Goal: Task Accomplishment & Management: Use online tool/utility

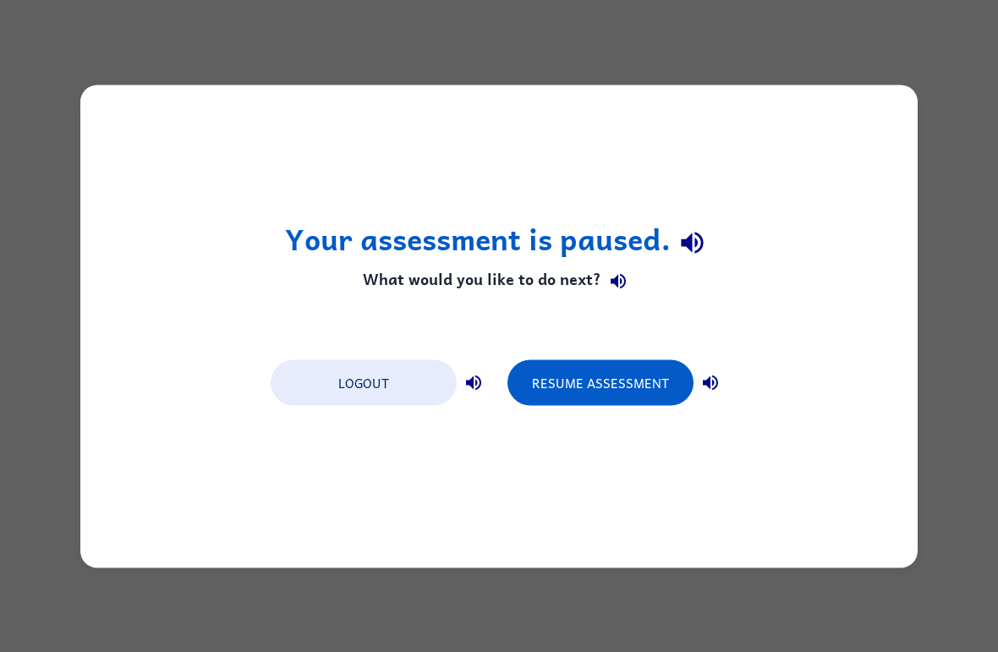
click at [582, 394] on button "Resume Assessment" at bounding box center [600, 382] width 186 height 46
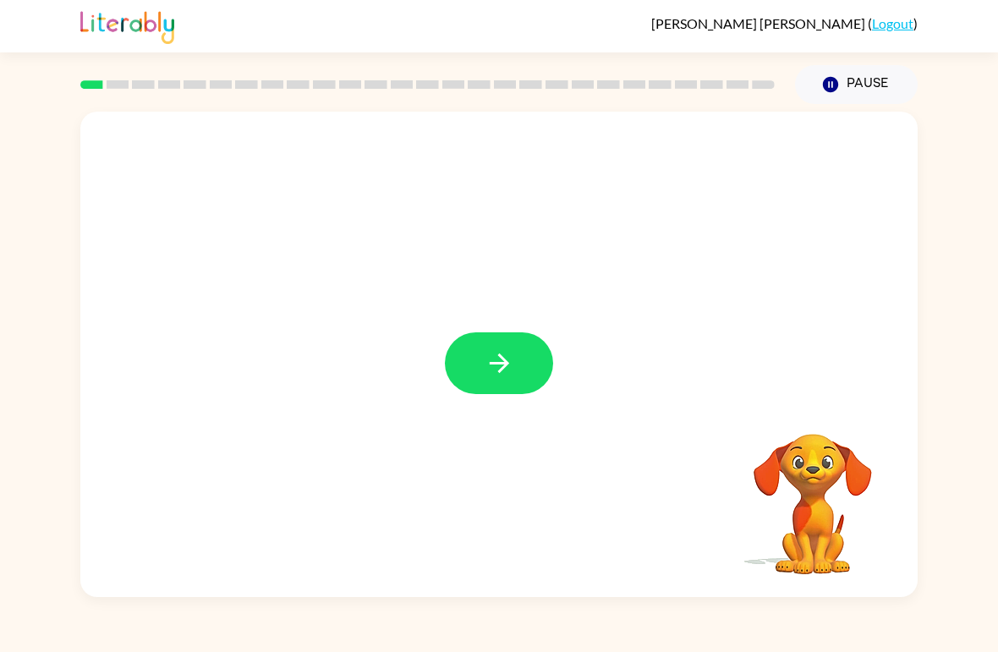
click at [479, 371] on button "button" at bounding box center [499, 363] width 108 height 62
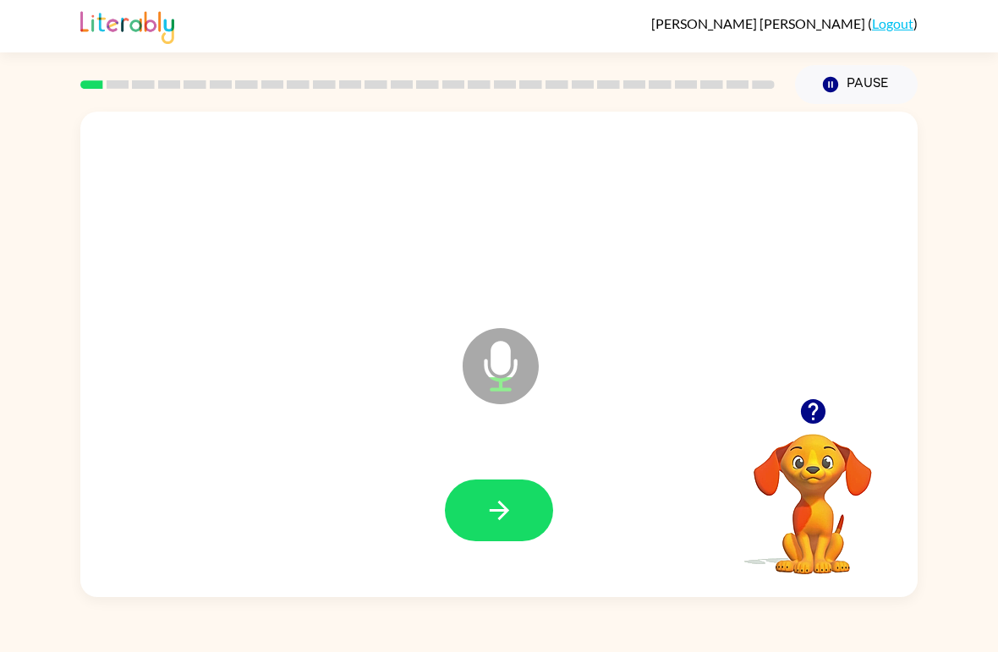
click at [505, 510] on icon "button" at bounding box center [498, 510] width 19 height 19
click at [488, 515] on icon "button" at bounding box center [499, 510] width 30 height 30
click at [491, 506] on icon "button" at bounding box center [499, 510] width 30 height 30
click at [480, 505] on button "button" at bounding box center [499, 510] width 108 height 62
click at [504, 517] on icon "button" at bounding box center [499, 510] width 30 height 30
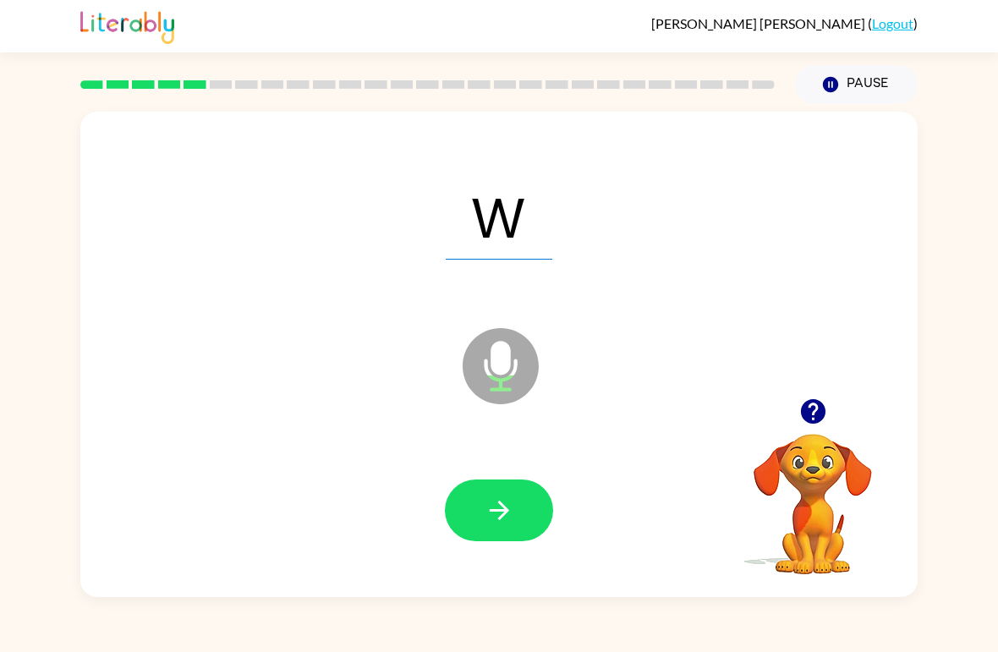
click at [483, 520] on button "button" at bounding box center [499, 510] width 108 height 62
click at [493, 511] on icon "button" at bounding box center [498, 510] width 19 height 19
click at [500, 513] on icon "button" at bounding box center [499, 510] width 30 height 30
click at [545, 497] on button "button" at bounding box center [499, 510] width 108 height 62
click at [491, 500] on icon "button" at bounding box center [499, 510] width 30 height 30
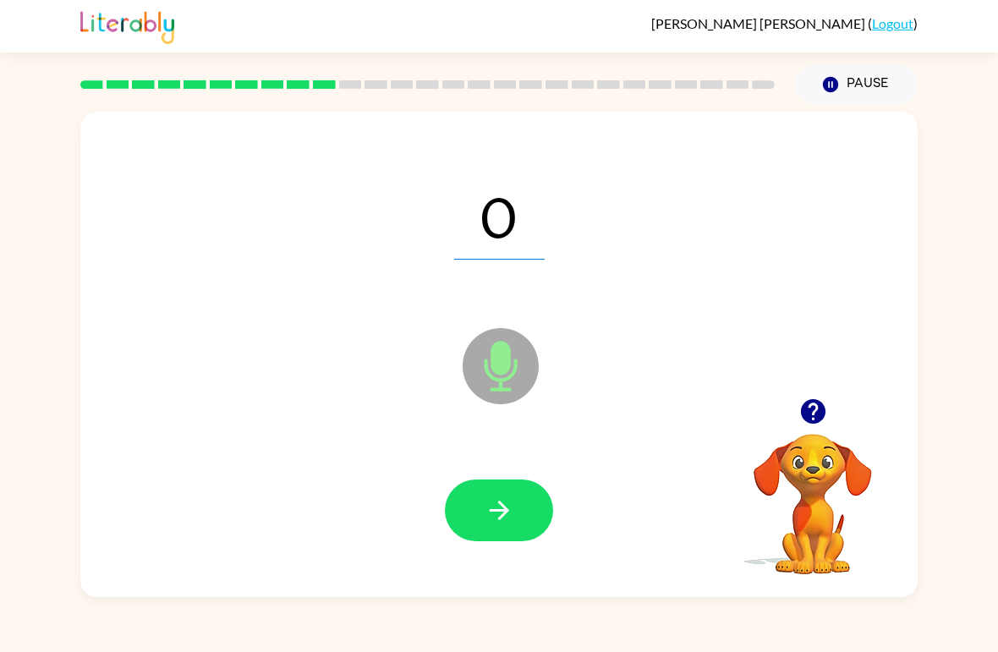
click at [495, 512] on icon "button" at bounding box center [498, 510] width 19 height 19
click at [475, 498] on button "button" at bounding box center [499, 510] width 108 height 62
click at [488, 510] on icon "button" at bounding box center [499, 510] width 30 height 30
click at [484, 495] on button "button" at bounding box center [499, 510] width 108 height 62
click at [490, 506] on icon "button" at bounding box center [499, 510] width 30 height 30
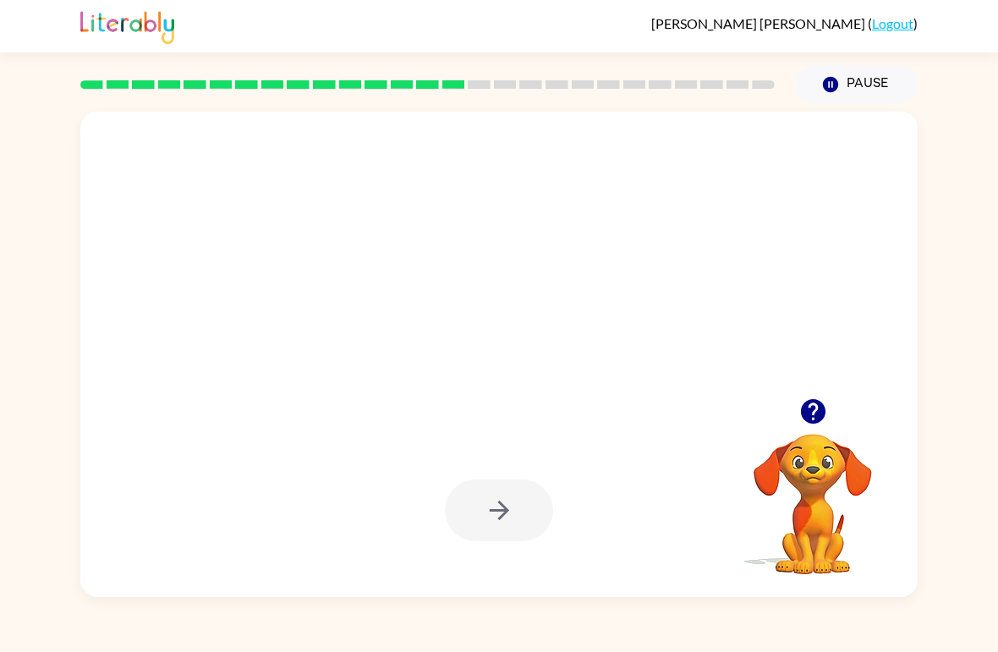
click at [328, 413] on div at bounding box center [498, 354] width 837 height 485
click at [804, 401] on icon "button" at bounding box center [813, 412] width 30 height 30
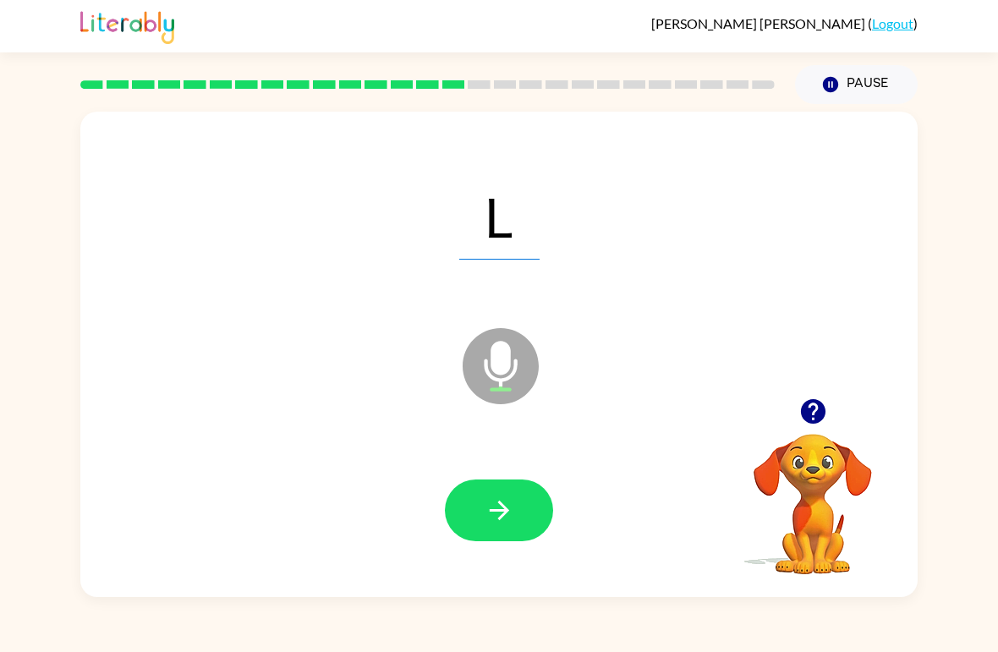
click at [486, 524] on icon "button" at bounding box center [499, 510] width 30 height 30
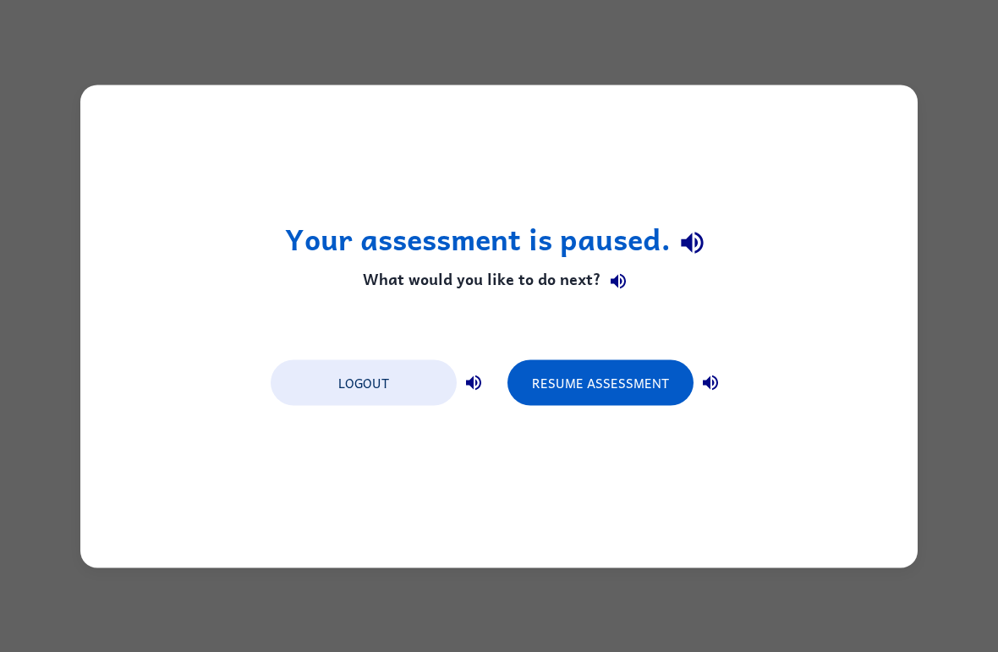
click at [564, 391] on button "Resume Assessment" at bounding box center [600, 382] width 186 height 46
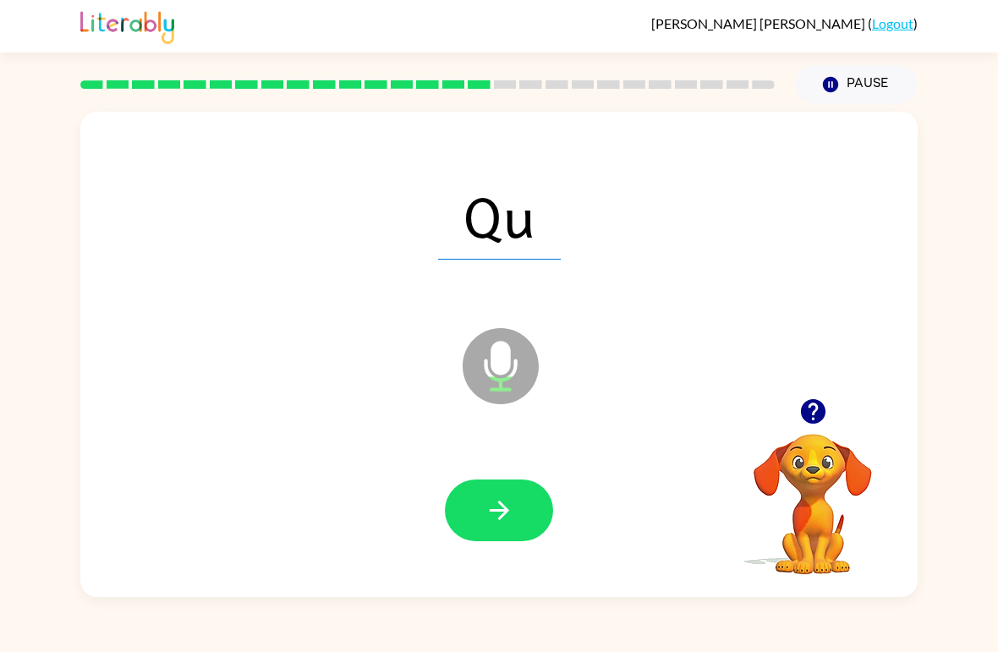
click at [482, 508] on button "button" at bounding box center [499, 510] width 108 height 62
click at [506, 518] on icon "button" at bounding box center [499, 510] width 30 height 30
click at [511, 510] on icon "button" at bounding box center [499, 510] width 30 height 30
click at [501, 514] on icon "button" at bounding box center [499, 510] width 30 height 30
click at [510, 510] on icon "button" at bounding box center [499, 510] width 30 height 30
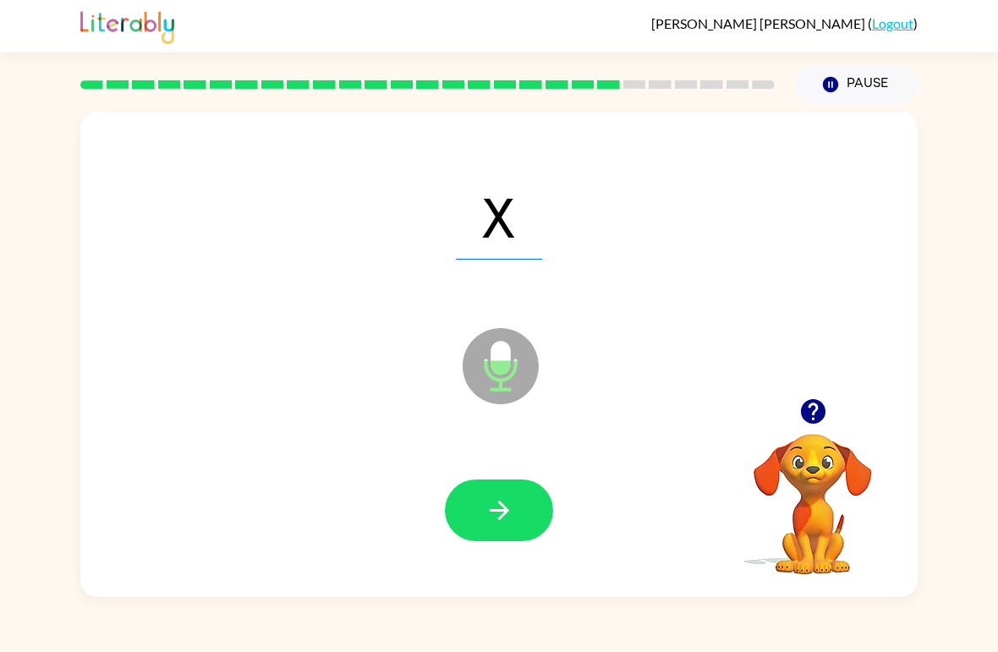
click at [495, 522] on icon "button" at bounding box center [499, 510] width 30 height 30
click at [513, 508] on icon "button" at bounding box center [499, 510] width 30 height 30
click at [525, 495] on button "button" at bounding box center [499, 510] width 108 height 62
click at [485, 510] on icon "button" at bounding box center [499, 510] width 30 height 30
click at [503, 515] on icon "button" at bounding box center [498, 510] width 19 height 19
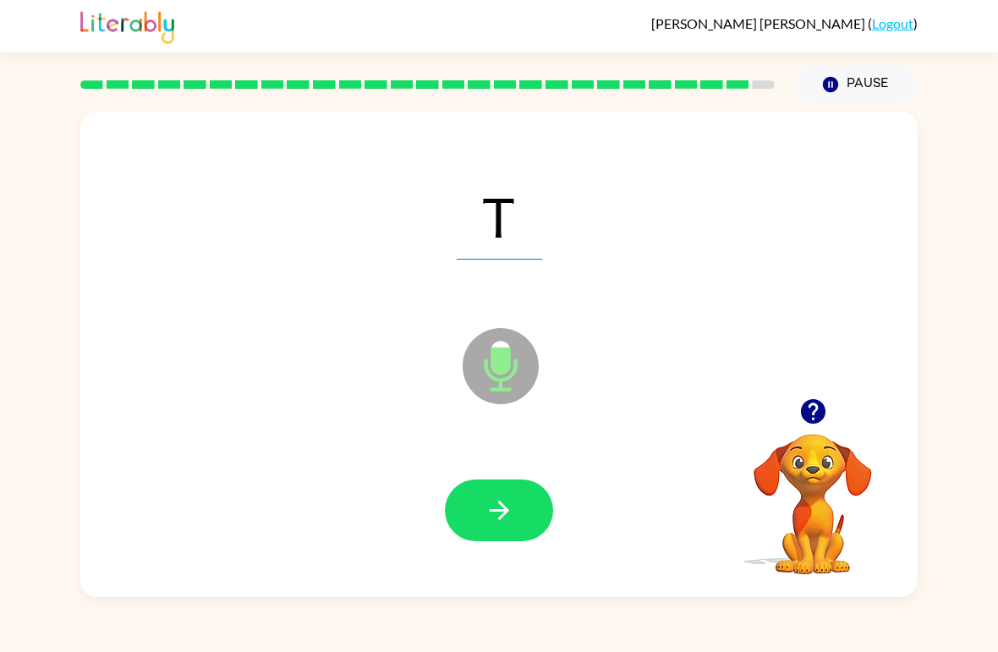
click at [481, 510] on button "button" at bounding box center [499, 510] width 108 height 62
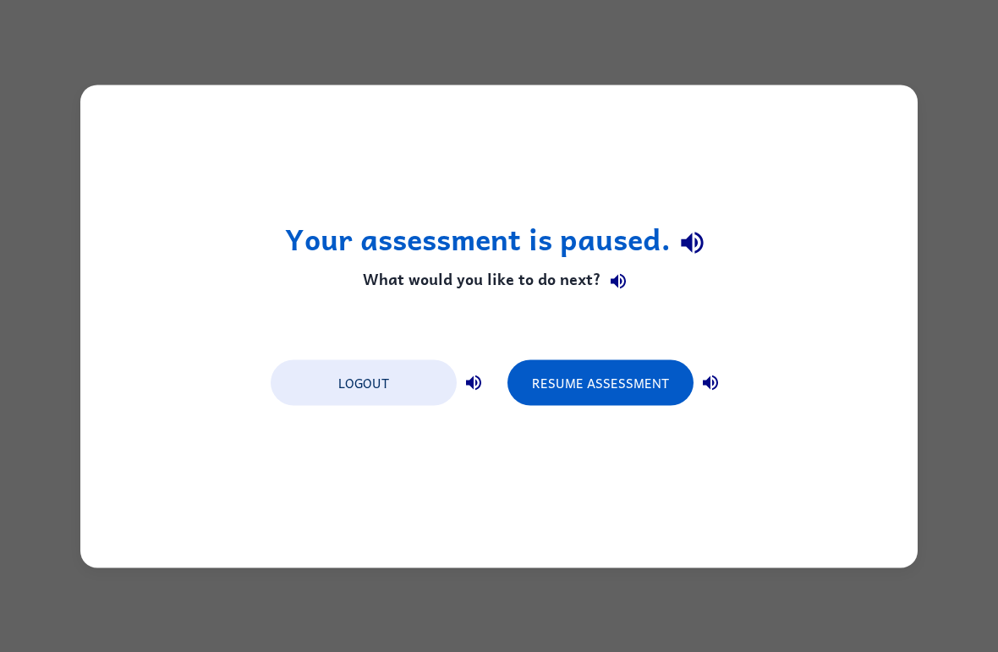
click at [588, 374] on button "Resume Assessment" at bounding box center [600, 382] width 186 height 46
click at [614, 379] on button "Resume Assessment" at bounding box center [600, 382] width 186 height 46
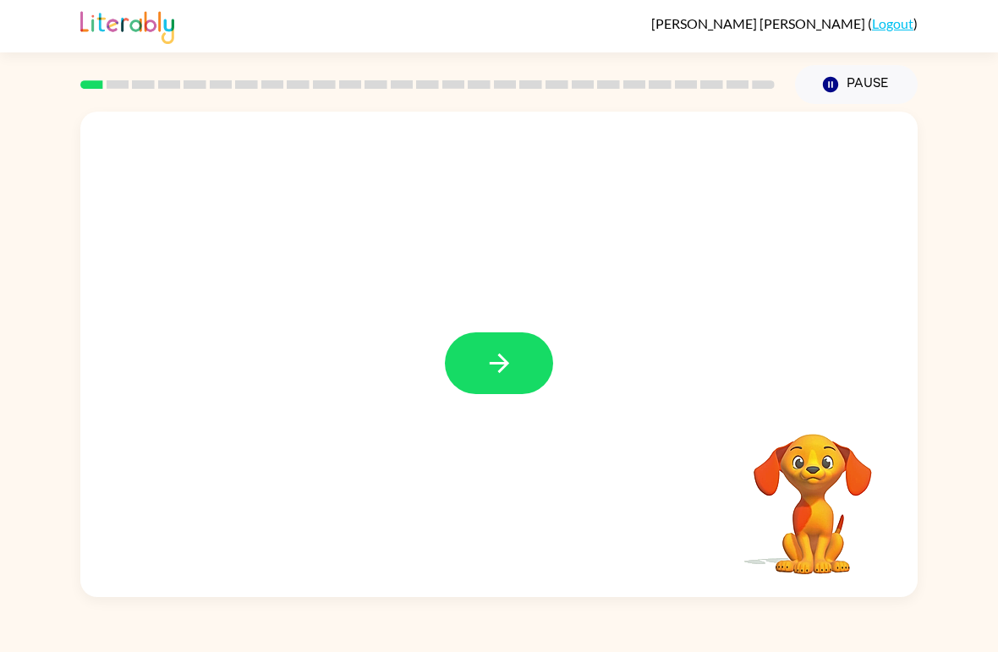
click at [503, 366] on icon "button" at bounding box center [499, 363] width 30 height 30
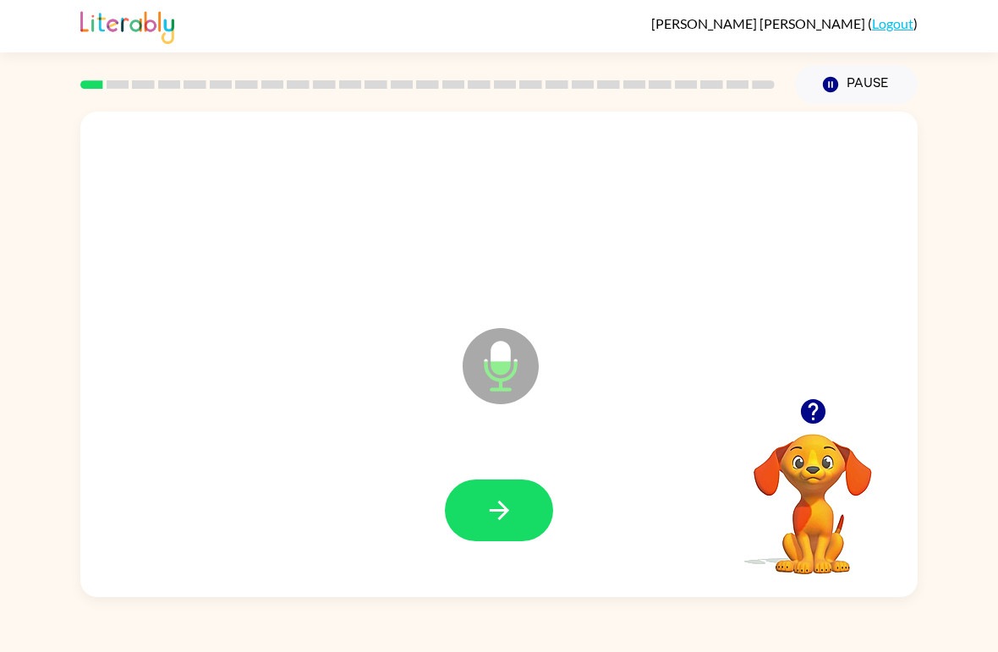
click at [509, 520] on icon "button" at bounding box center [499, 510] width 30 height 30
click at [508, 523] on icon "button" at bounding box center [499, 510] width 30 height 30
click at [489, 513] on icon "button" at bounding box center [499, 510] width 30 height 30
click at [492, 519] on icon "button" at bounding box center [499, 510] width 30 height 30
click at [506, 515] on icon "button" at bounding box center [499, 510] width 30 height 30
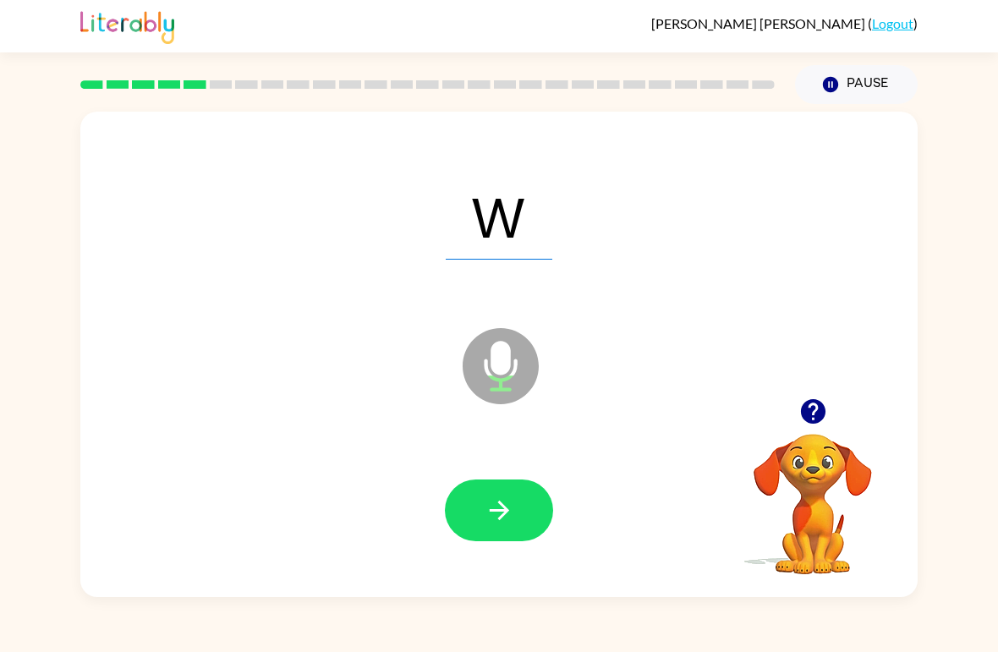
click at [486, 516] on icon "button" at bounding box center [499, 510] width 30 height 30
click at [479, 507] on button "button" at bounding box center [499, 510] width 108 height 62
click at [492, 519] on icon "button" at bounding box center [499, 510] width 30 height 30
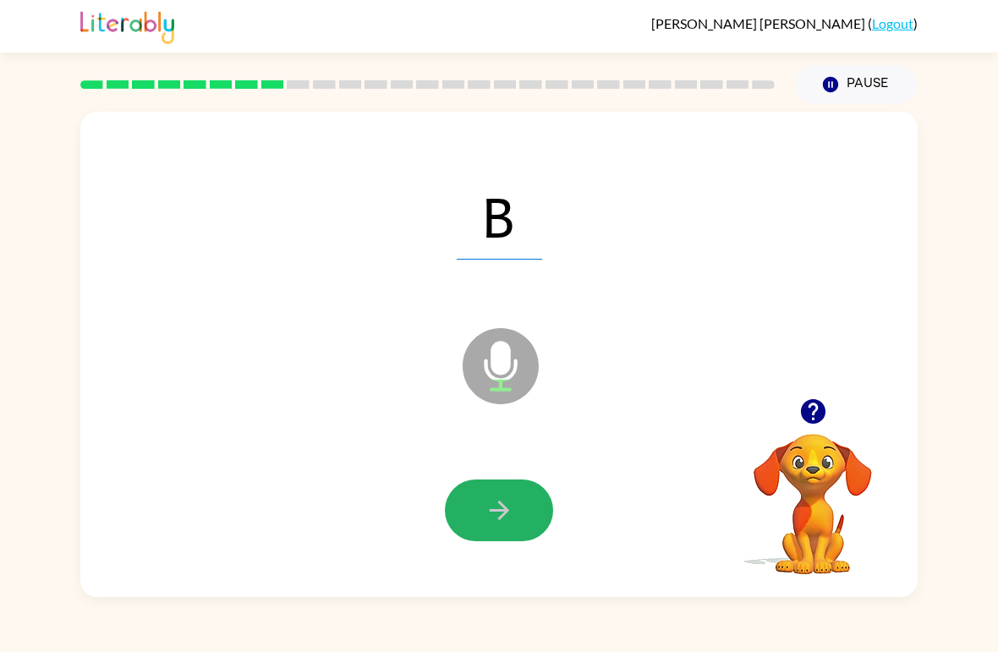
click at [479, 512] on button "button" at bounding box center [499, 510] width 108 height 62
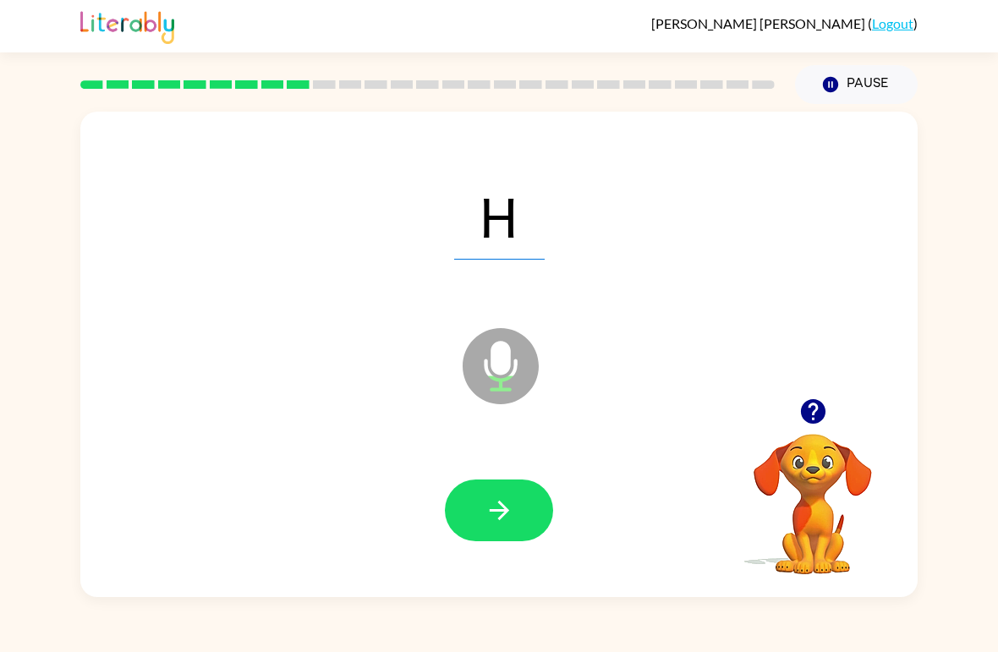
click at [497, 520] on icon "button" at bounding box center [499, 510] width 30 height 30
click at [485, 504] on icon "button" at bounding box center [499, 510] width 30 height 30
click at [482, 521] on button "button" at bounding box center [499, 510] width 108 height 62
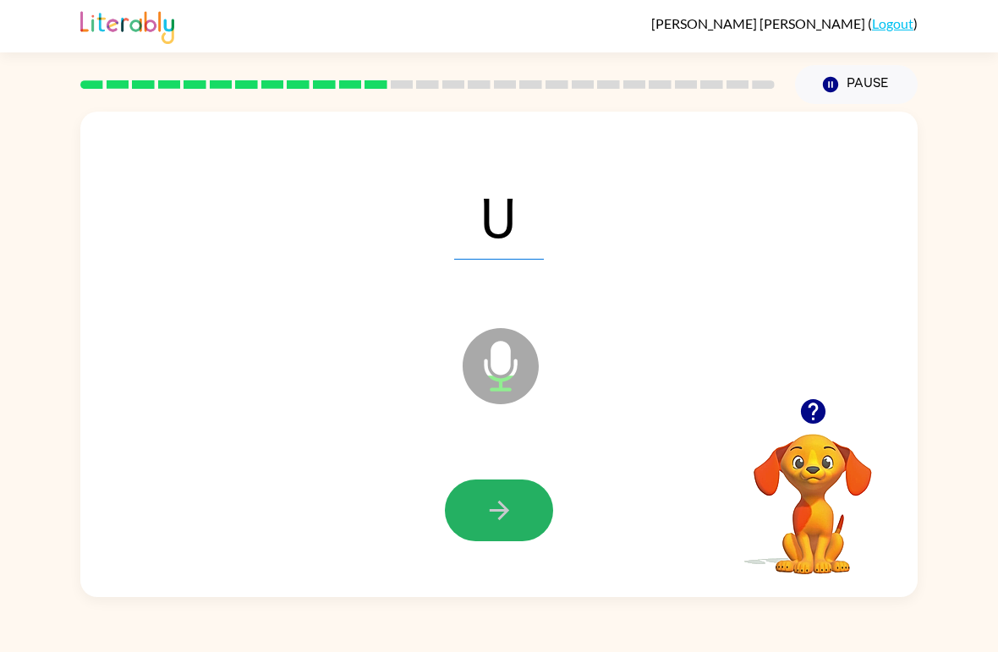
click at [516, 520] on button "button" at bounding box center [499, 510] width 108 height 62
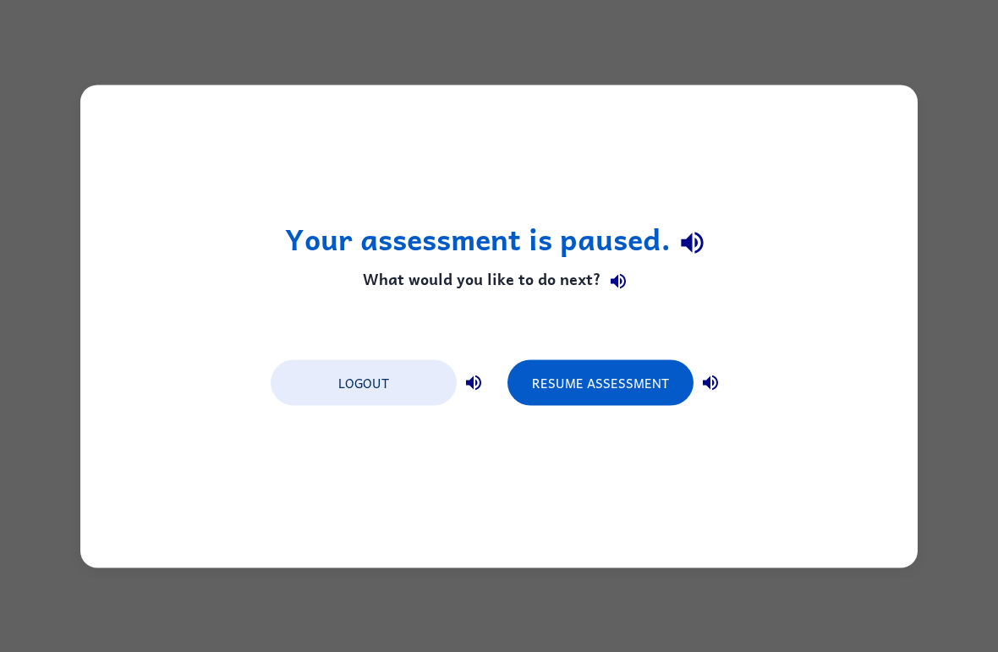
click at [572, 373] on button "Resume Assessment" at bounding box center [600, 382] width 186 height 46
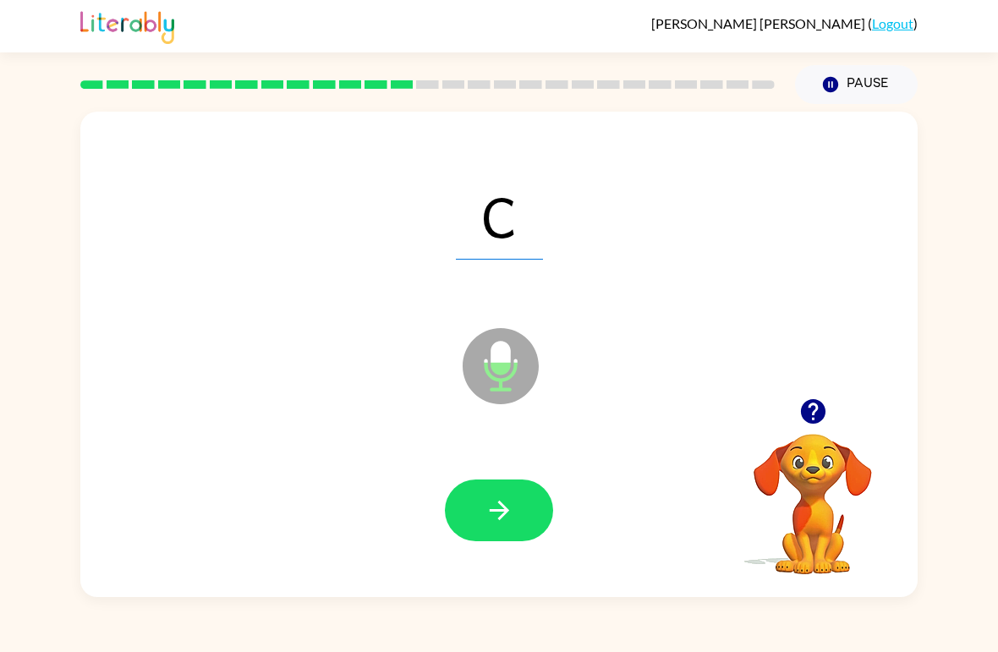
click at [490, 513] on icon "button" at bounding box center [499, 510] width 30 height 30
click at [513, 520] on icon "button" at bounding box center [499, 510] width 30 height 30
click at [486, 503] on icon "button" at bounding box center [499, 510] width 30 height 30
click at [513, 517] on icon "button" at bounding box center [499, 510] width 30 height 30
click at [487, 515] on icon "button" at bounding box center [499, 510] width 30 height 30
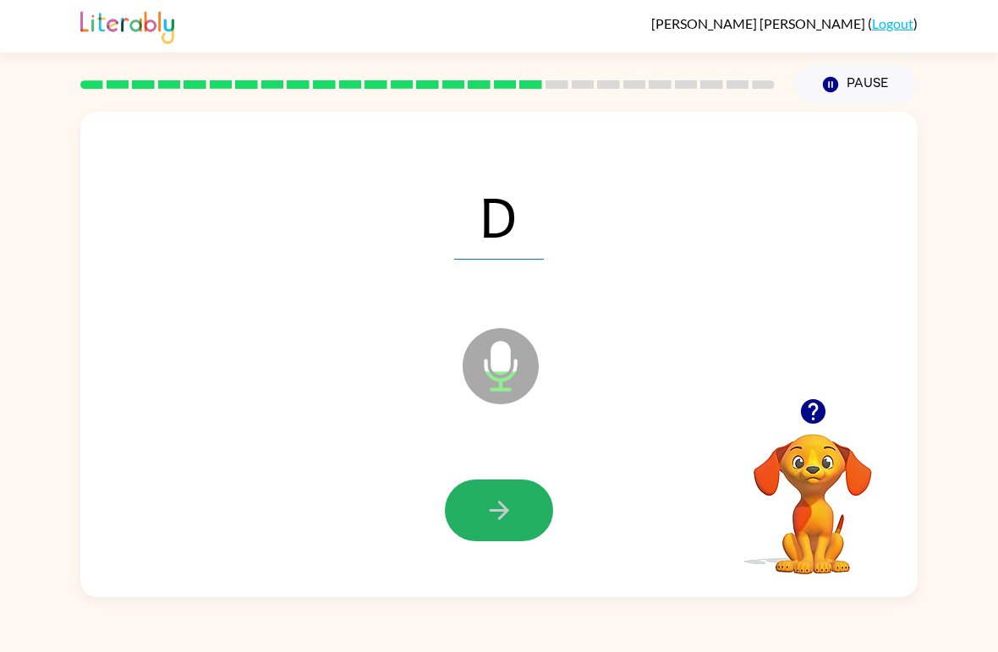
click at [473, 507] on button "button" at bounding box center [499, 510] width 108 height 62
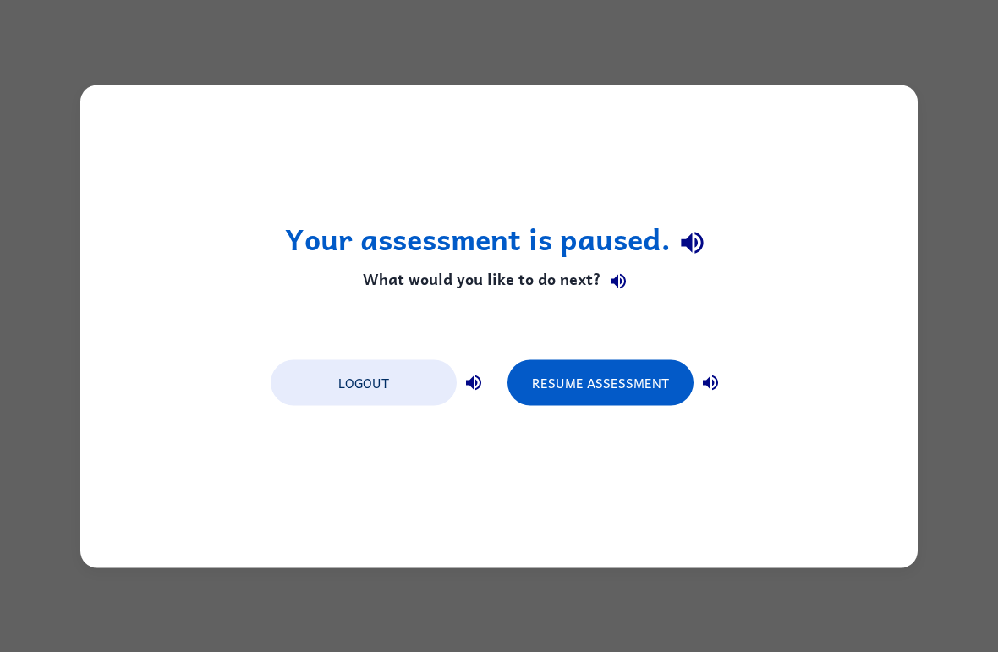
click at [568, 373] on button "Resume Assessment" at bounding box center [600, 382] width 186 height 46
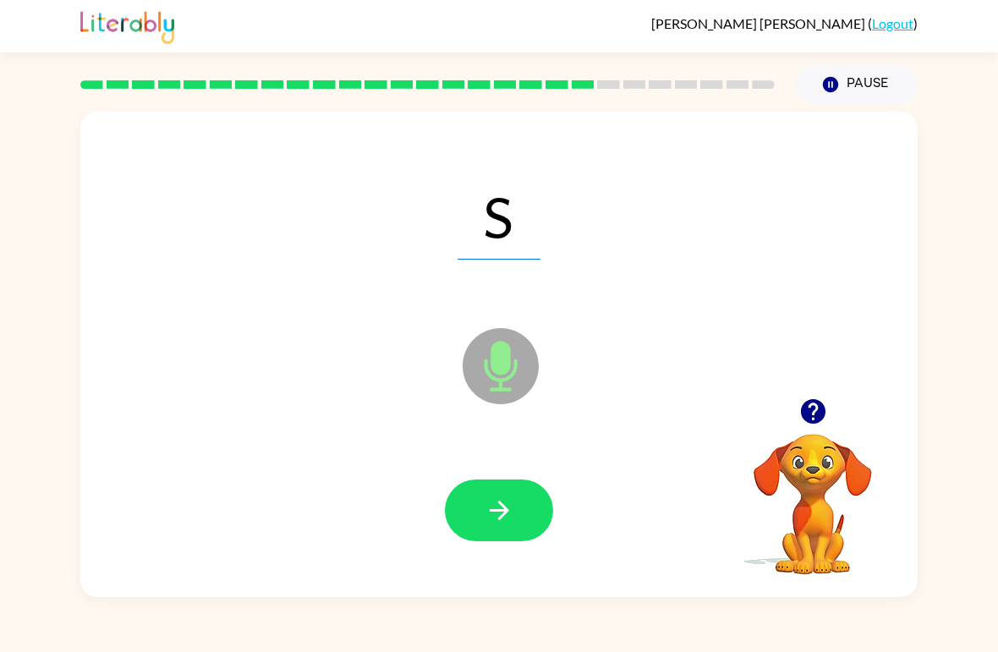
click at [505, 514] on icon "button" at bounding box center [498, 510] width 19 height 19
click at [489, 512] on icon "button" at bounding box center [499, 510] width 30 height 30
click at [508, 514] on icon "button" at bounding box center [499, 510] width 30 height 30
click at [492, 513] on icon "button" at bounding box center [499, 510] width 30 height 30
click at [483, 510] on button "button" at bounding box center [499, 510] width 108 height 62
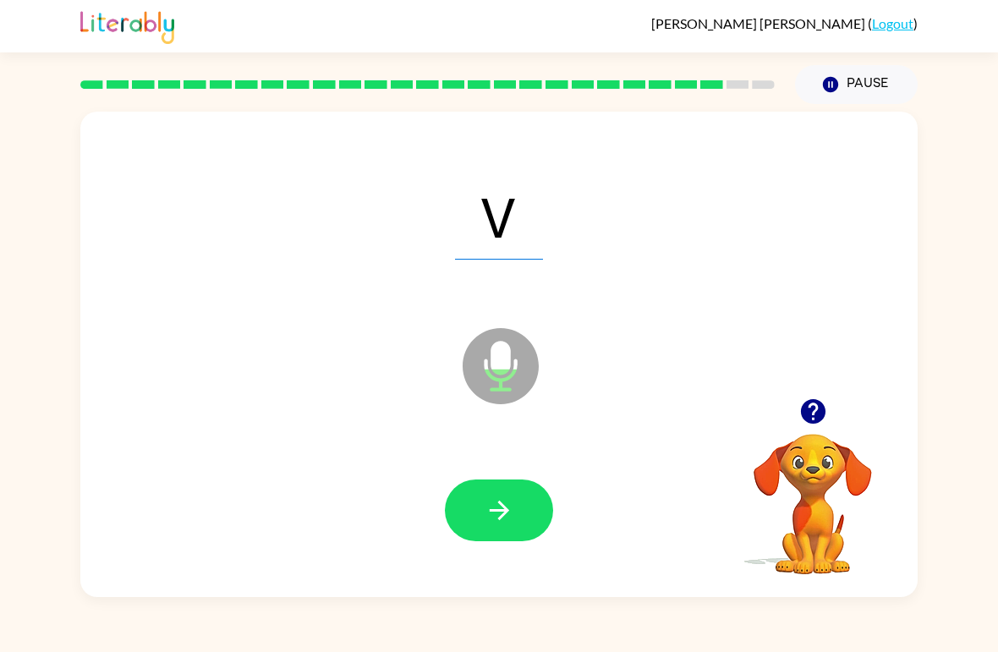
click at [496, 505] on icon "button" at bounding box center [499, 510] width 30 height 30
click at [513, 534] on button "button" at bounding box center [499, 510] width 108 height 62
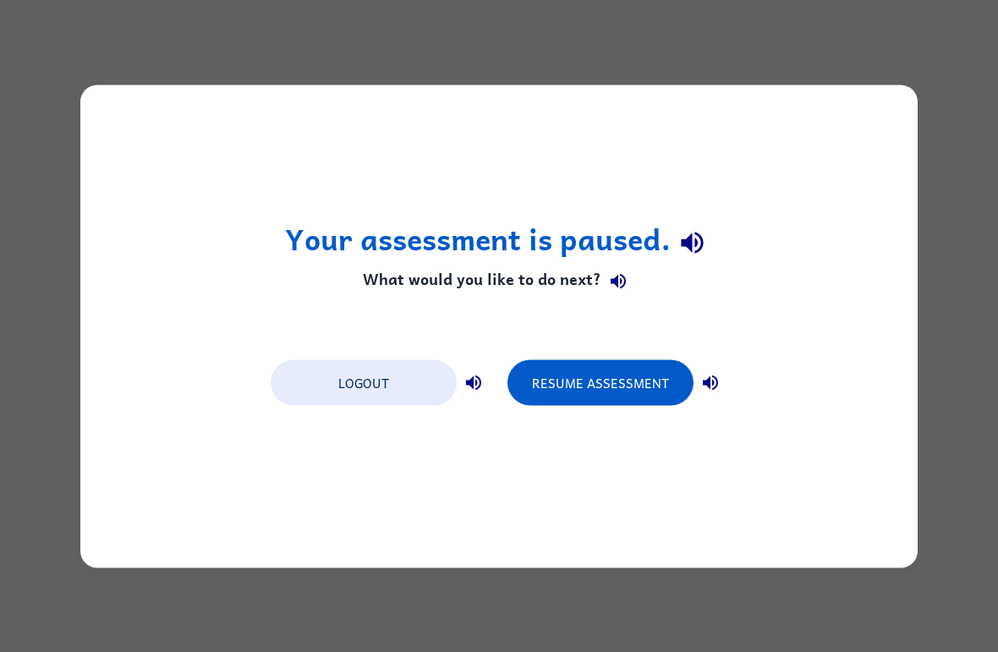
click at [605, 386] on button "Resume Assessment" at bounding box center [600, 382] width 186 height 46
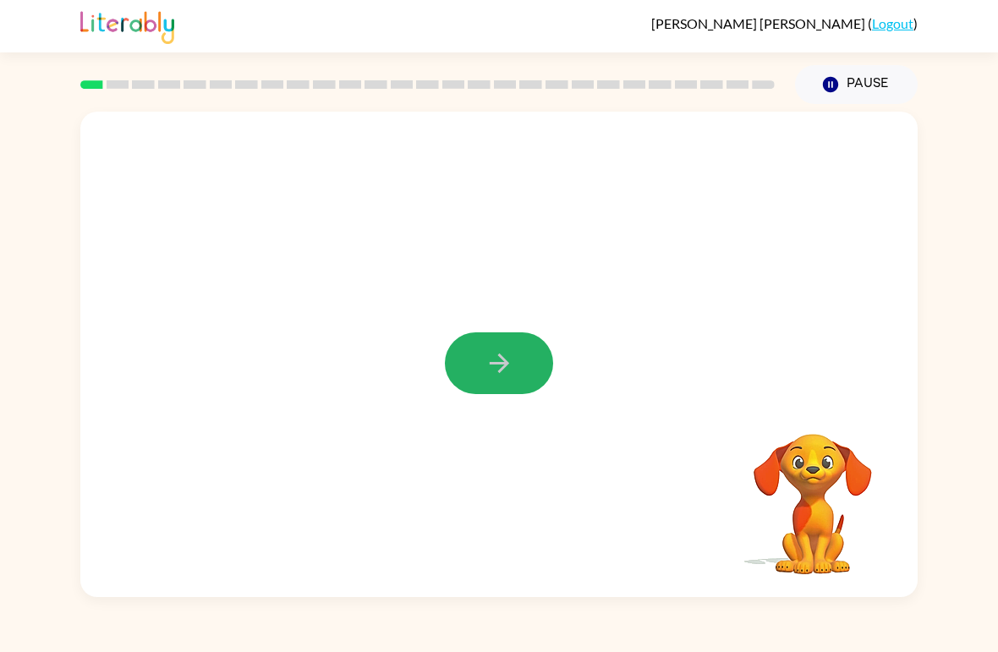
click at [497, 375] on icon "button" at bounding box center [499, 363] width 30 height 30
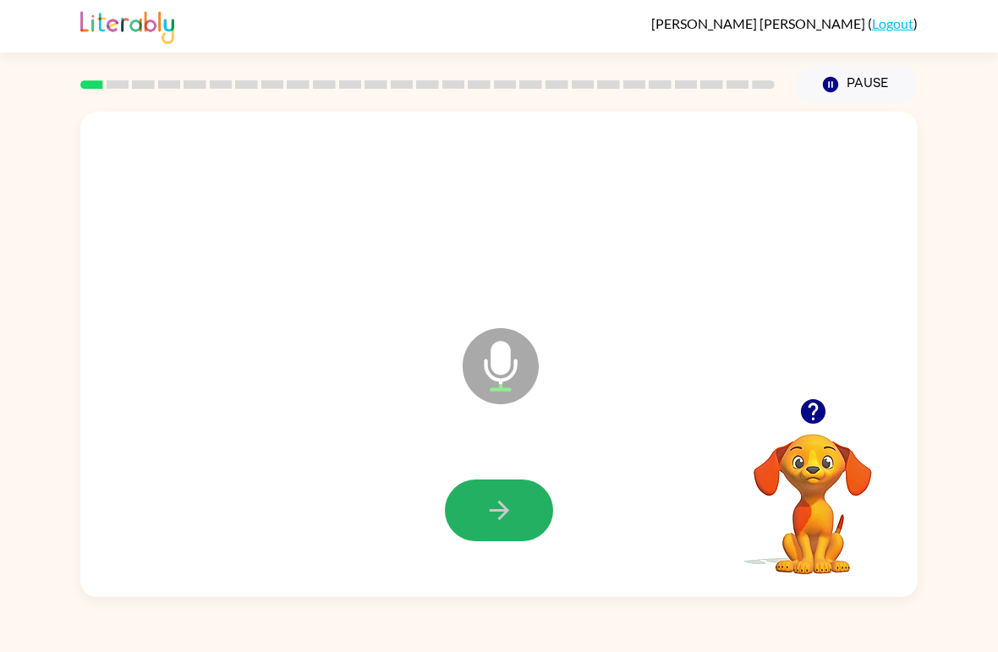
click at [490, 497] on icon "button" at bounding box center [499, 510] width 30 height 30
click at [490, 519] on icon "button" at bounding box center [499, 510] width 30 height 30
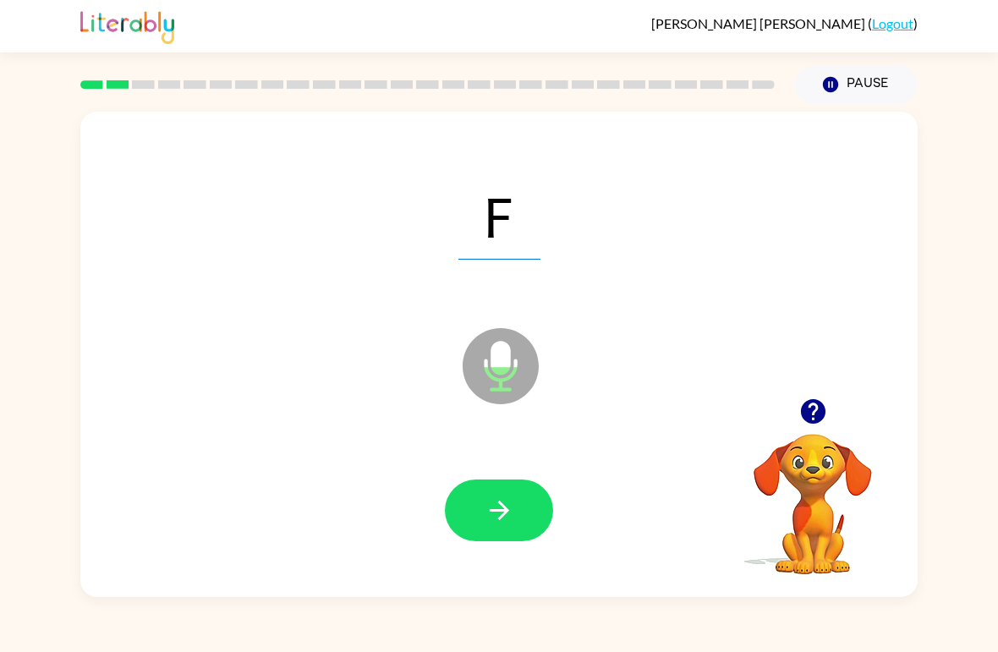
click at [511, 512] on icon "button" at bounding box center [499, 510] width 30 height 30
click at [490, 513] on icon "button" at bounding box center [499, 510] width 30 height 30
click at [502, 506] on icon "button" at bounding box center [498, 510] width 19 height 19
click at [509, 512] on icon "button" at bounding box center [499, 510] width 30 height 30
click at [495, 512] on icon "button" at bounding box center [498, 510] width 19 height 19
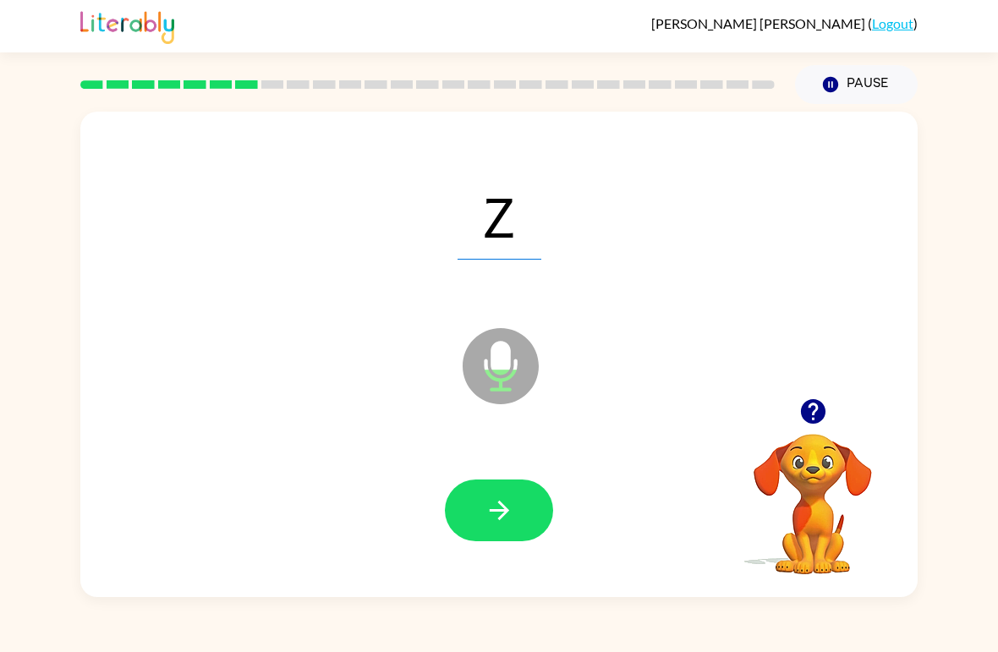
click at [482, 505] on button "button" at bounding box center [499, 510] width 108 height 62
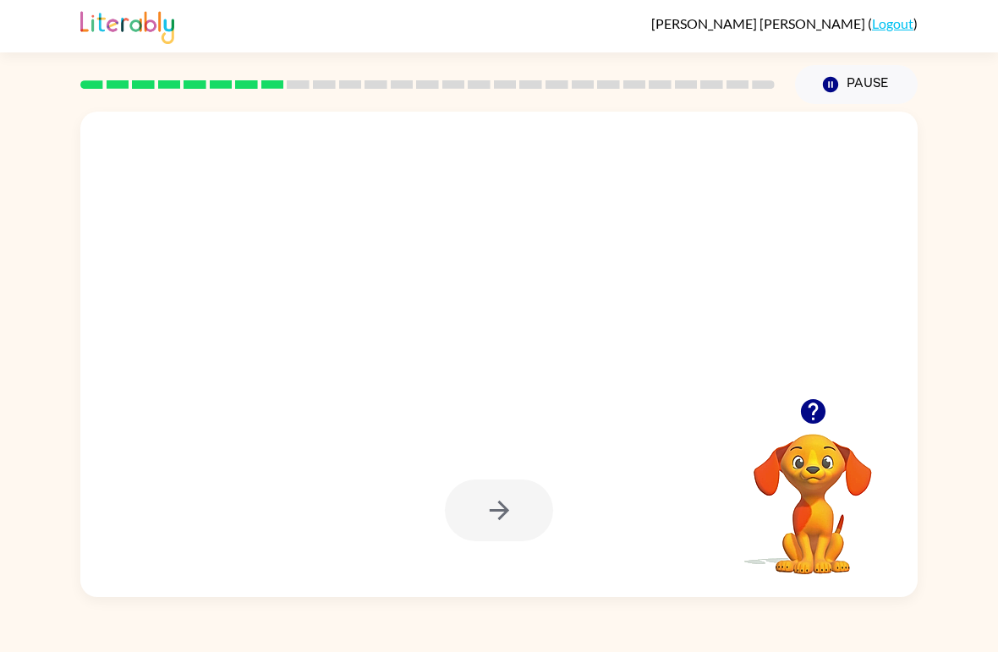
click at [813, 401] on icon "button" at bounding box center [812, 411] width 25 height 25
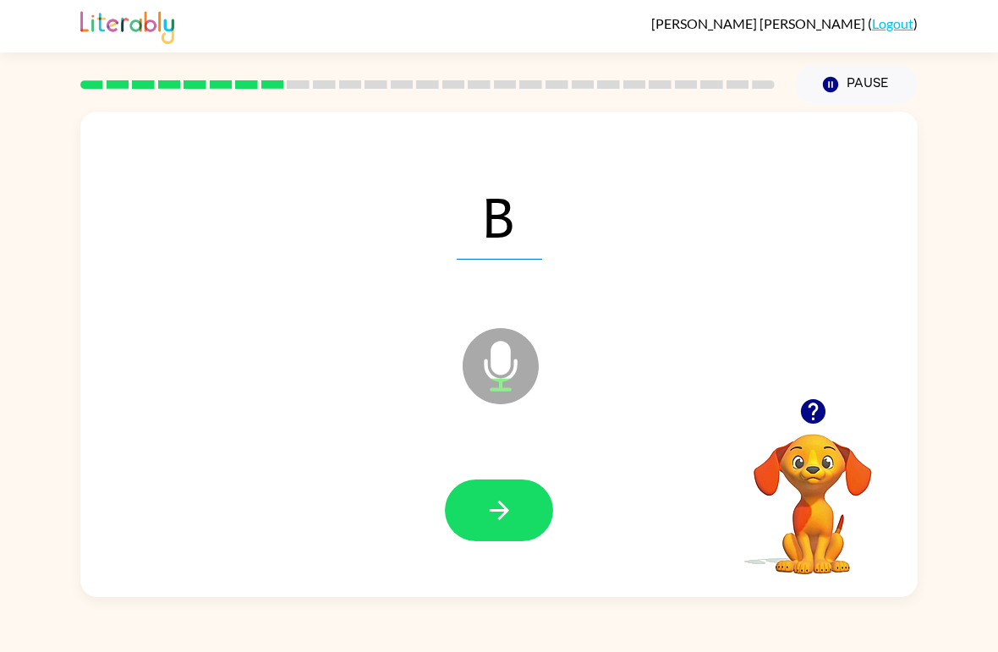
click at [505, 525] on icon "button" at bounding box center [499, 510] width 30 height 30
click at [529, 520] on button "button" at bounding box center [499, 510] width 108 height 62
click at [484, 507] on icon "button" at bounding box center [499, 510] width 30 height 30
click at [501, 498] on icon "button" at bounding box center [499, 510] width 30 height 30
click at [476, 509] on button "button" at bounding box center [499, 510] width 108 height 62
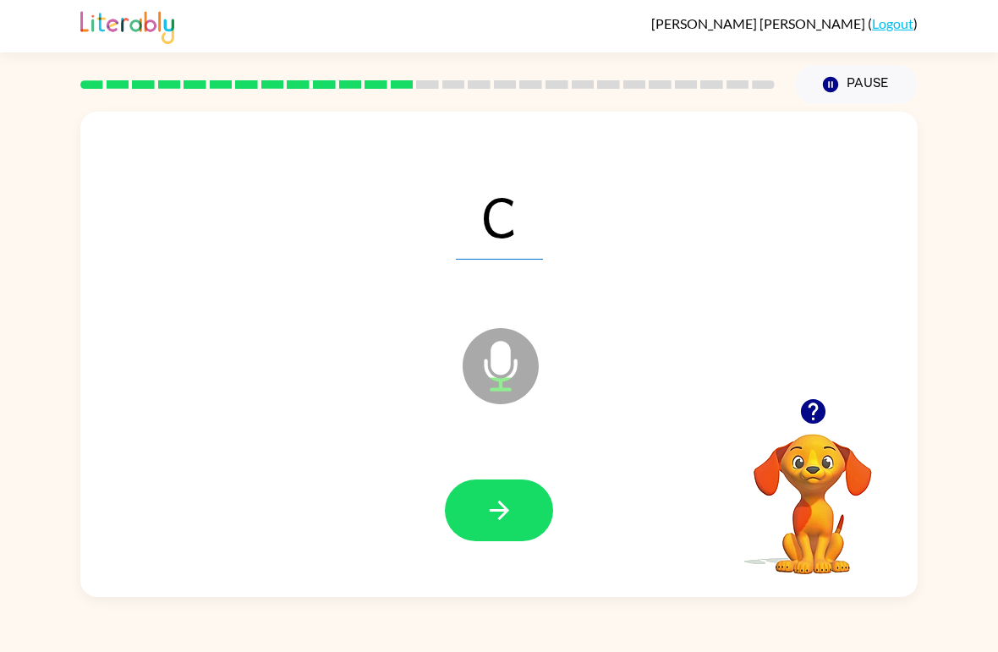
click at [481, 509] on button "button" at bounding box center [499, 510] width 108 height 62
click at [507, 518] on icon "button" at bounding box center [499, 510] width 30 height 30
click at [494, 513] on icon "button" at bounding box center [499, 510] width 30 height 30
click at [481, 511] on button "button" at bounding box center [499, 510] width 108 height 62
click at [505, 506] on icon "button" at bounding box center [499, 510] width 30 height 30
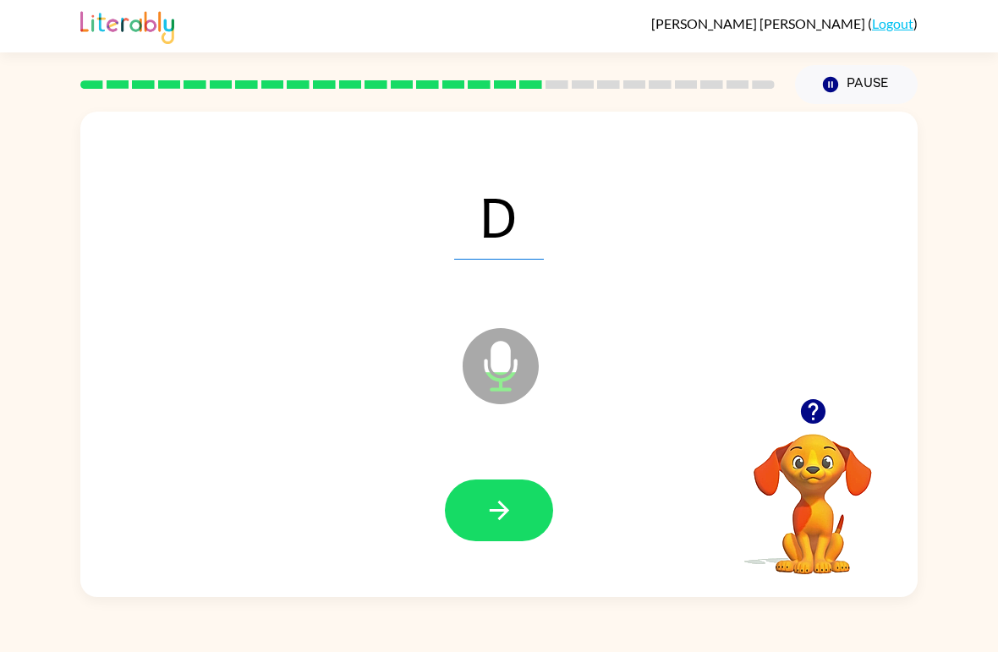
click at [491, 525] on icon "button" at bounding box center [499, 510] width 30 height 30
click at [487, 507] on icon "button" at bounding box center [499, 510] width 30 height 30
click at [482, 501] on button "button" at bounding box center [499, 510] width 108 height 62
click at [470, 513] on button "button" at bounding box center [499, 510] width 108 height 62
click at [484, 513] on icon "button" at bounding box center [499, 510] width 30 height 30
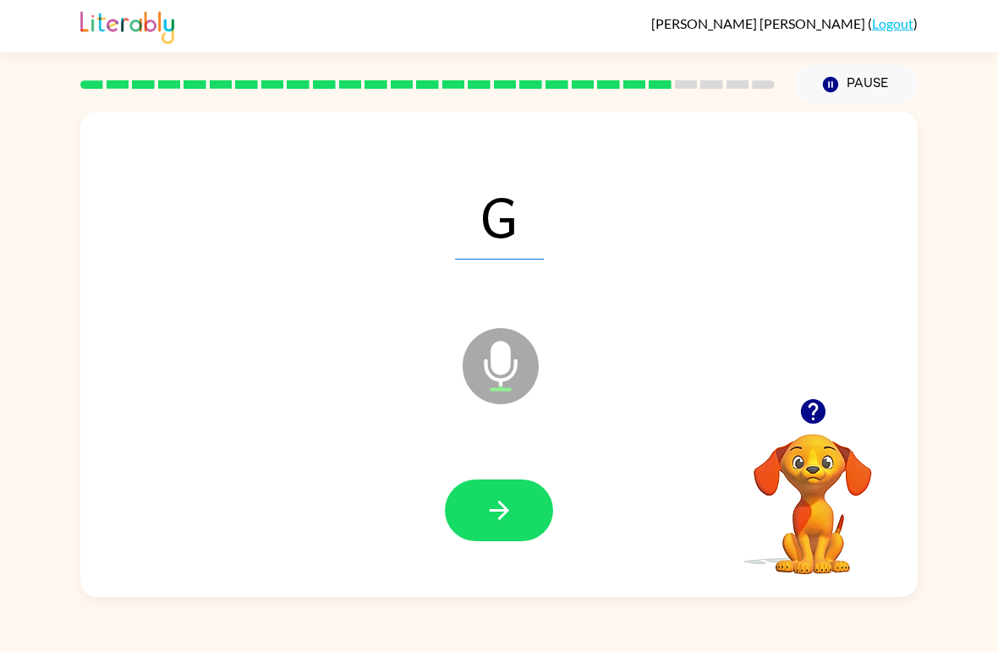
click at [494, 508] on icon "button" at bounding box center [499, 510] width 30 height 30
click at [468, 507] on button "button" at bounding box center [499, 510] width 108 height 62
click at [502, 499] on icon "button" at bounding box center [499, 510] width 30 height 30
click at [504, 508] on icon "button" at bounding box center [498, 510] width 19 height 19
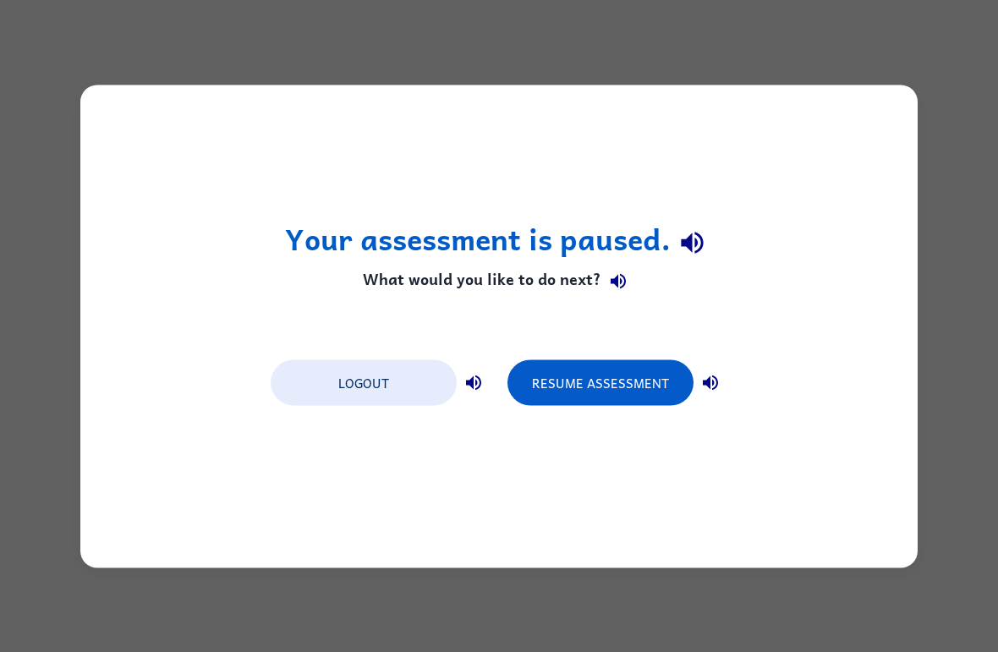
click at [593, 378] on button "Resume Assessment" at bounding box center [600, 382] width 186 height 46
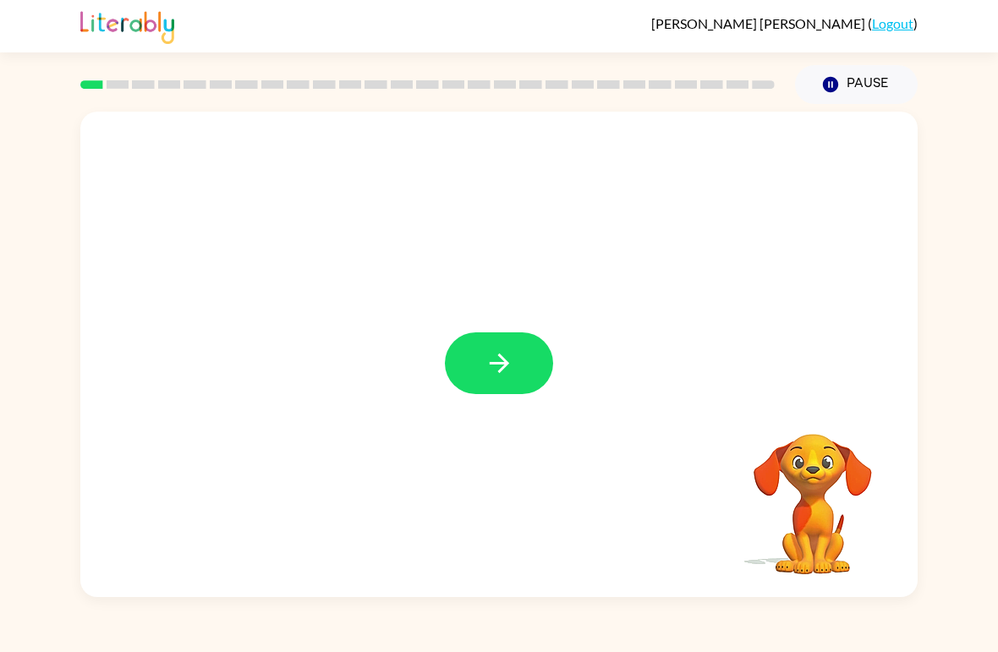
click at [503, 367] on icon "button" at bounding box center [498, 362] width 19 height 19
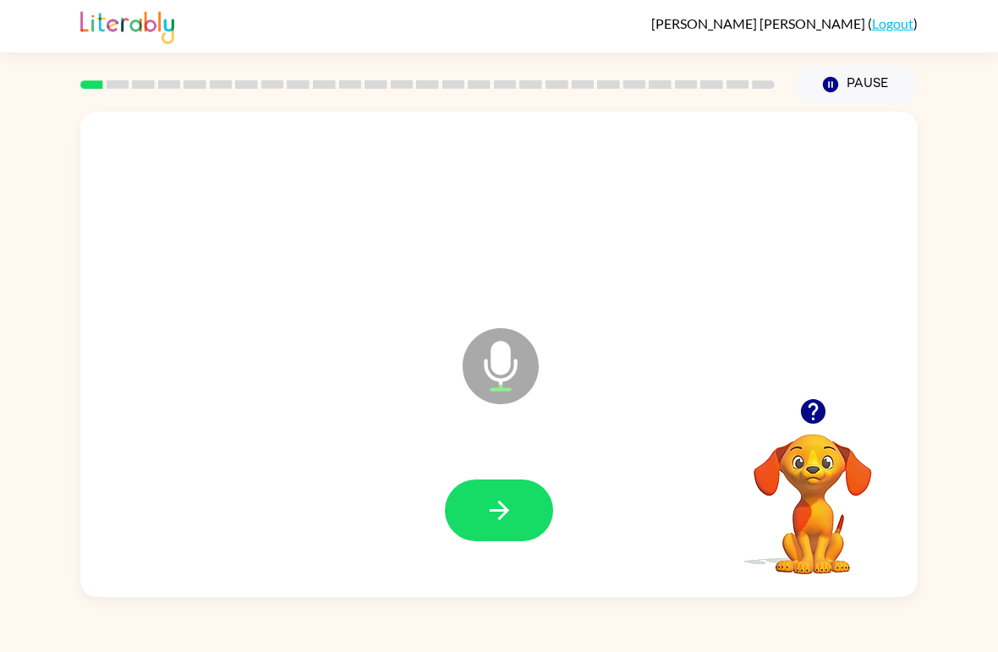
click at [497, 516] on icon "button" at bounding box center [499, 510] width 30 height 30
click at [483, 496] on button "button" at bounding box center [499, 510] width 108 height 62
click at [486, 494] on button "button" at bounding box center [499, 510] width 108 height 62
click at [488, 488] on button "button" at bounding box center [499, 510] width 108 height 62
click at [506, 515] on icon "button" at bounding box center [499, 510] width 30 height 30
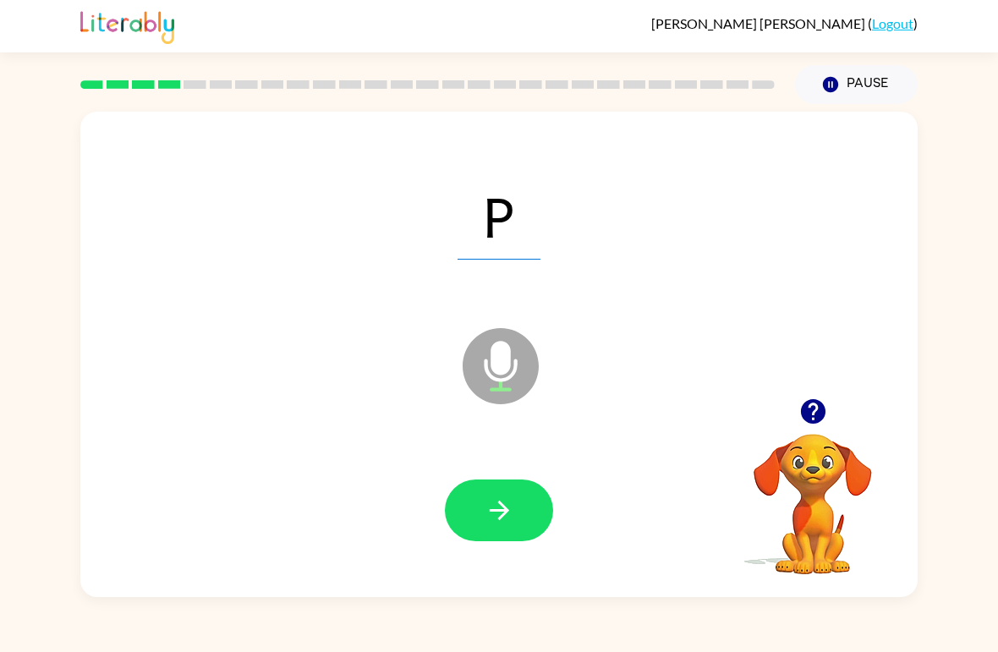
click at [463, 510] on button "button" at bounding box center [499, 510] width 108 height 62
click at [484, 494] on button "button" at bounding box center [499, 510] width 108 height 62
click at [515, 518] on button "button" at bounding box center [499, 510] width 108 height 62
click at [517, 504] on button "button" at bounding box center [499, 510] width 108 height 62
click at [477, 499] on button "button" at bounding box center [499, 510] width 108 height 62
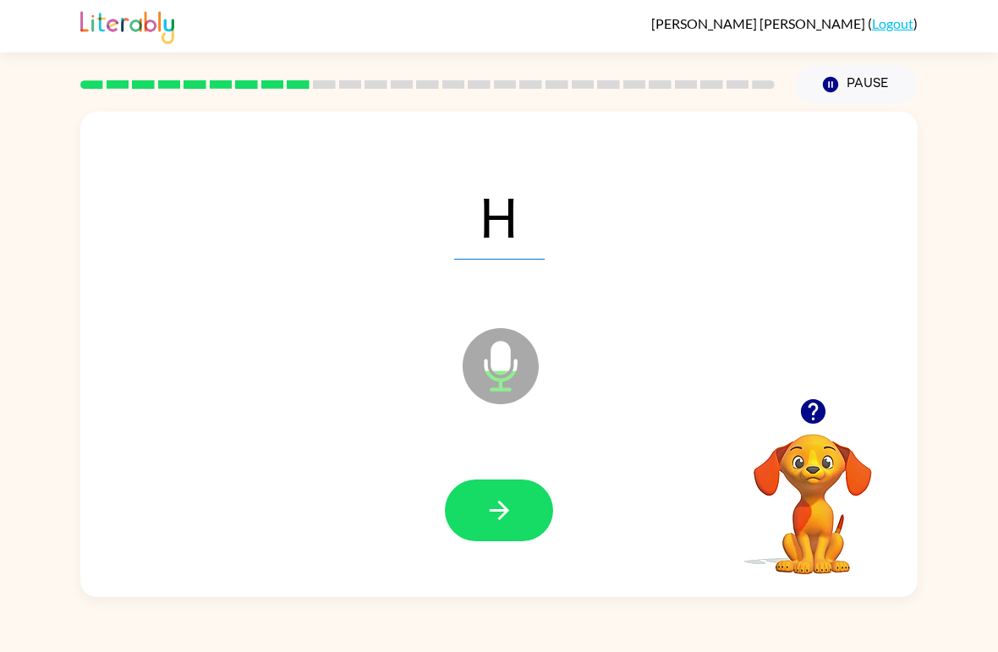
click at [503, 505] on icon "button" at bounding box center [499, 510] width 30 height 30
click at [516, 494] on button "button" at bounding box center [499, 510] width 108 height 62
click at [539, 518] on button "button" at bounding box center [499, 510] width 108 height 62
click at [499, 505] on icon "button" at bounding box center [499, 510] width 30 height 30
click at [504, 518] on icon "button" at bounding box center [499, 510] width 30 height 30
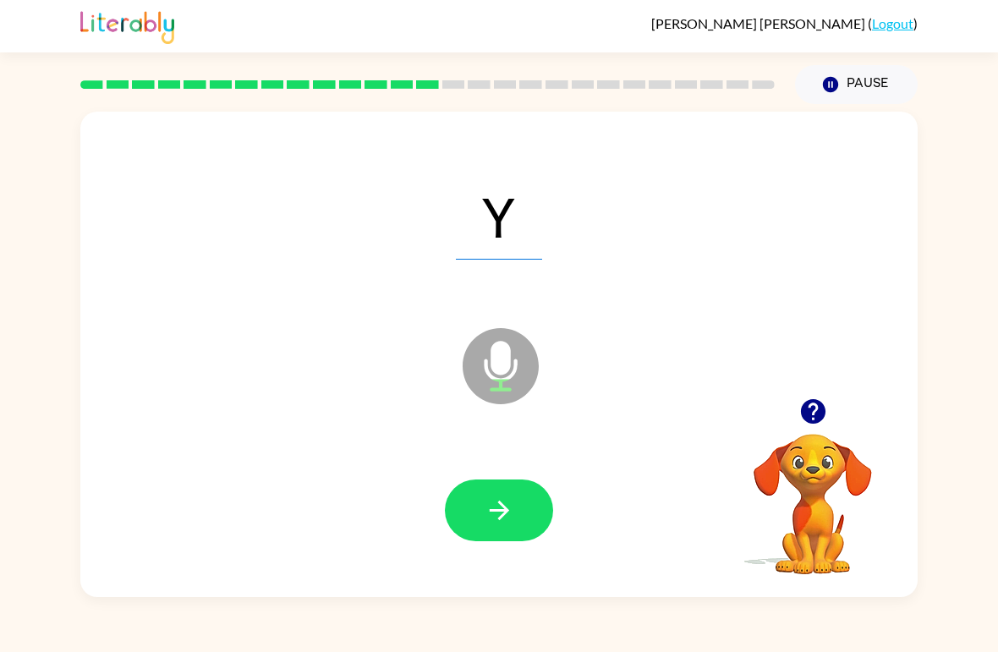
click at [490, 502] on icon "button" at bounding box center [499, 510] width 30 height 30
click at [522, 509] on button "button" at bounding box center [499, 510] width 108 height 62
click at [502, 503] on icon "button" at bounding box center [499, 510] width 30 height 30
click at [491, 501] on icon "button" at bounding box center [499, 510] width 30 height 30
click at [493, 498] on icon "button" at bounding box center [499, 510] width 30 height 30
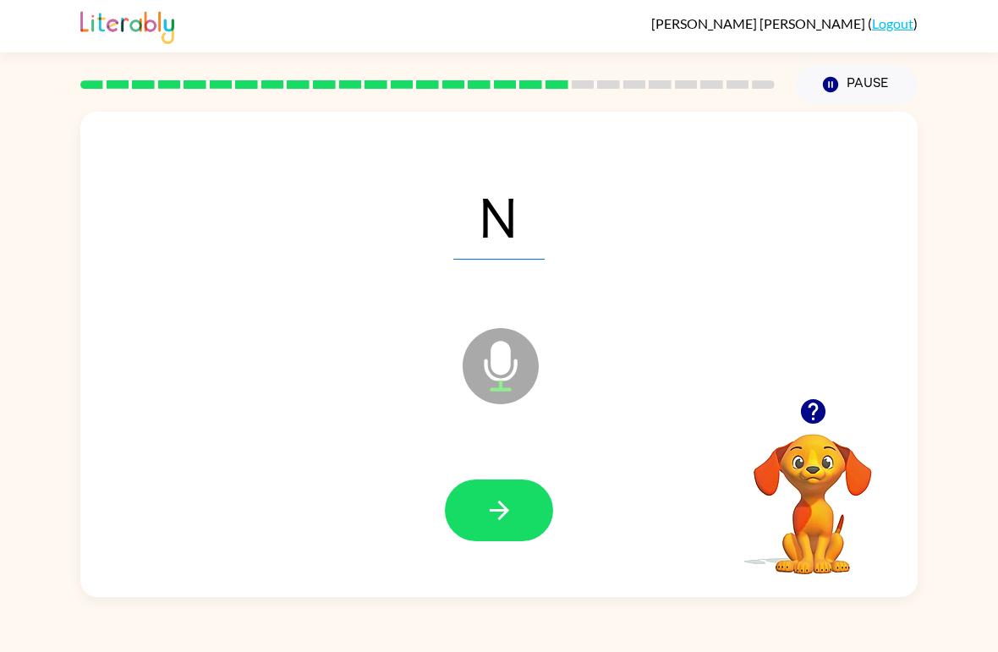
click at [502, 509] on icon "button" at bounding box center [499, 510] width 30 height 30
click at [503, 517] on icon "button" at bounding box center [499, 510] width 30 height 30
click at [517, 500] on button "button" at bounding box center [499, 510] width 108 height 62
click at [477, 495] on button "button" at bounding box center [499, 510] width 108 height 62
click at [509, 498] on icon "button" at bounding box center [499, 510] width 30 height 30
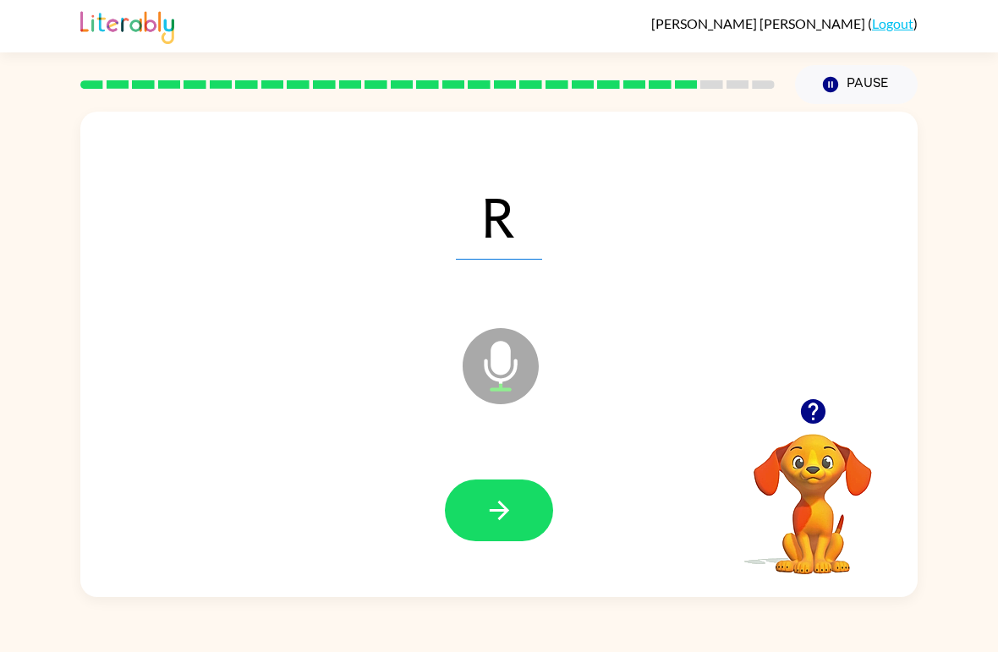
click at [476, 484] on button "button" at bounding box center [499, 510] width 108 height 62
click at [493, 517] on icon "button" at bounding box center [499, 510] width 30 height 30
click at [495, 508] on icon "button" at bounding box center [499, 510] width 30 height 30
